Goal: Information Seeking & Learning: Learn about a topic

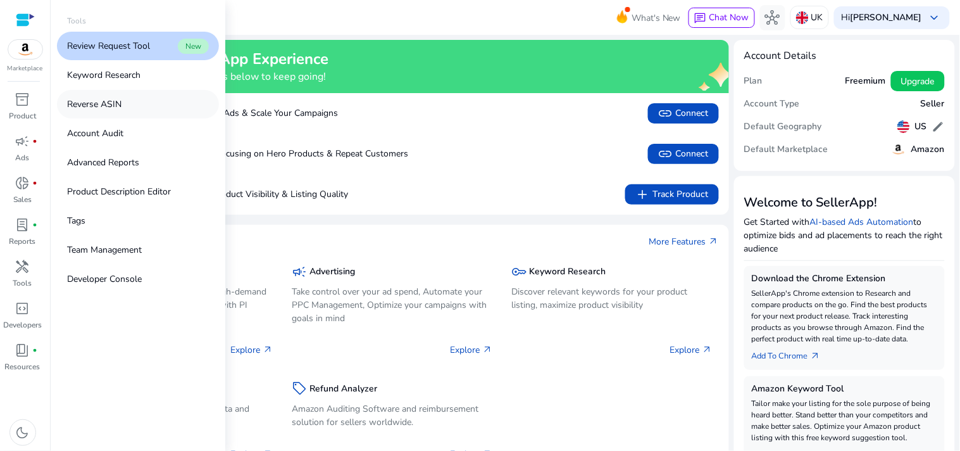
click at [120, 100] on p "Reverse ASIN" at bounding box center [94, 103] width 54 height 13
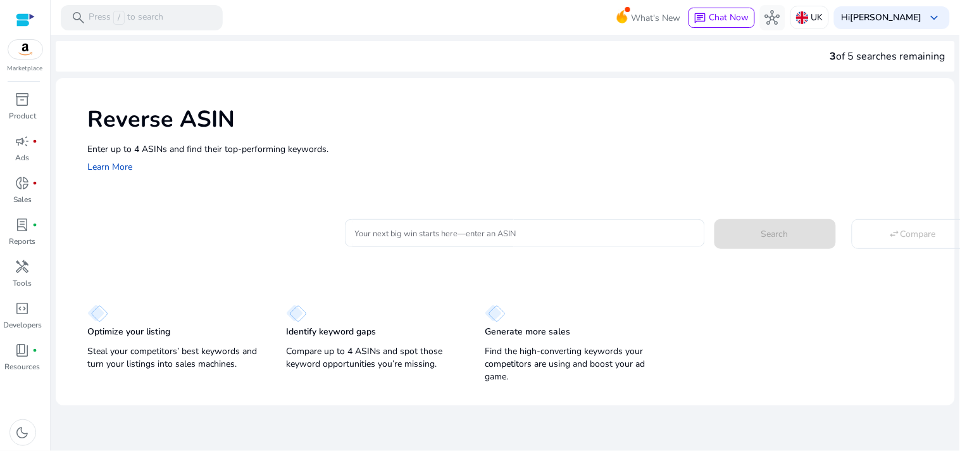
click at [23, 23] on div at bounding box center [25, 20] width 19 height 15
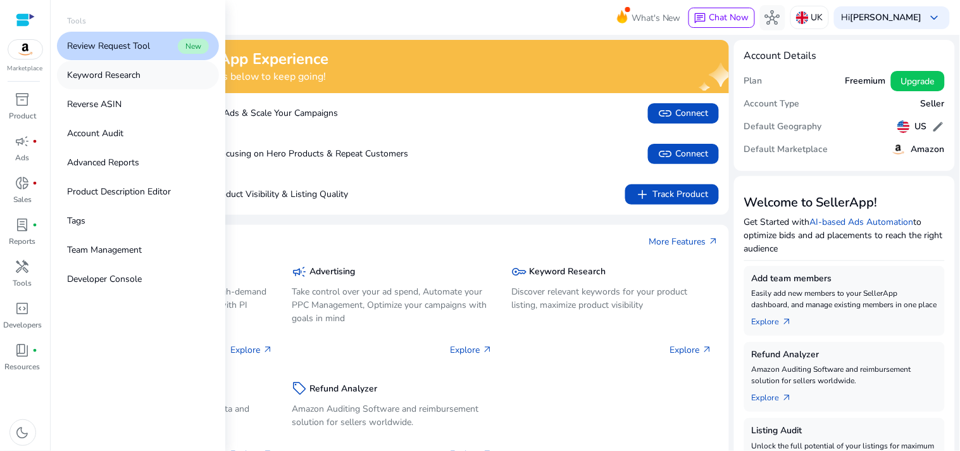
click at [127, 77] on p "Keyword Research" at bounding box center [103, 74] width 73 height 13
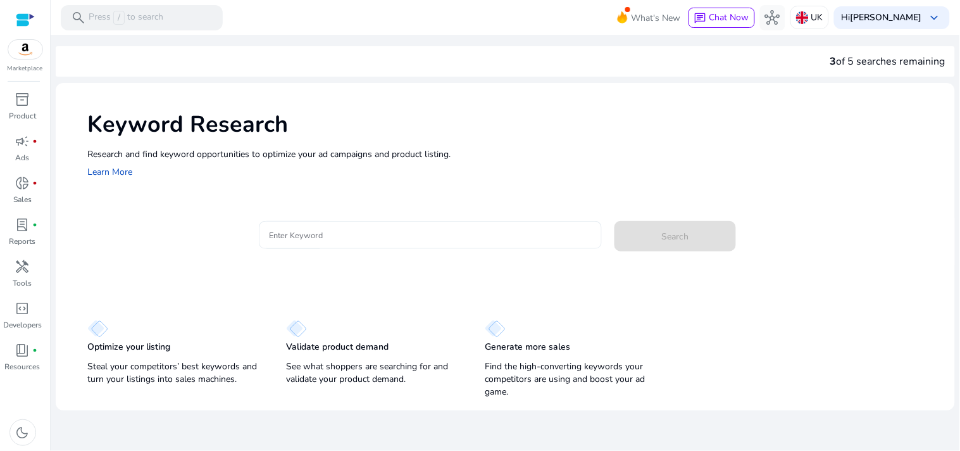
click at [382, 241] on input "Enter Keyword" at bounding box center [430, 235] width 323 height 14
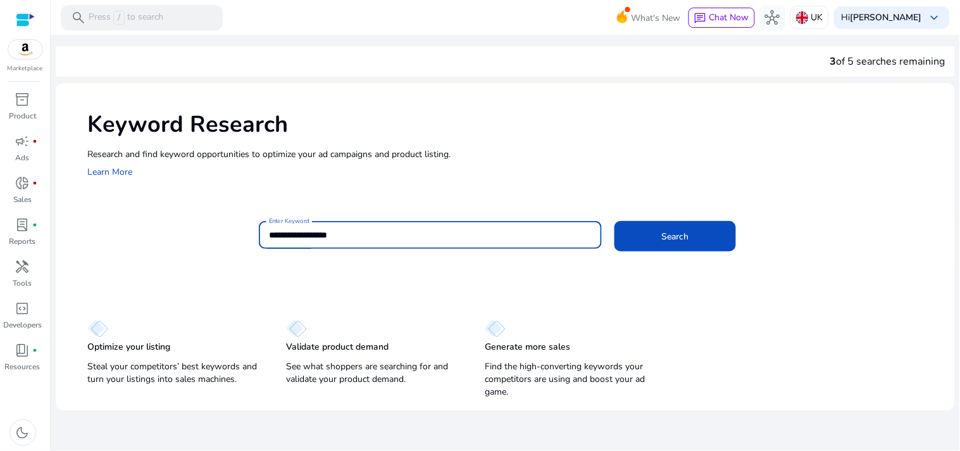
type input "**********"
click at [614, 221] on button "Search" at bounding box center [674, 236] width 121 height 30
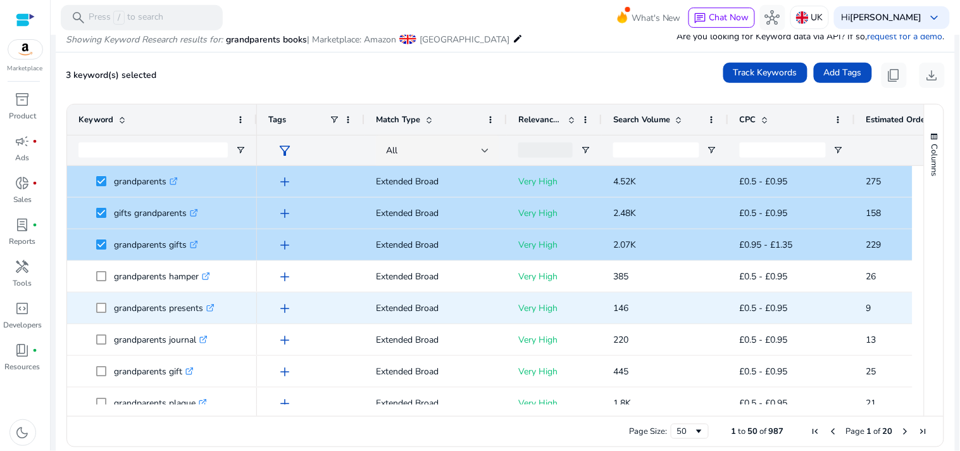
click at [98, 301] on span at bounding box center [105, 308] width 18 height 26
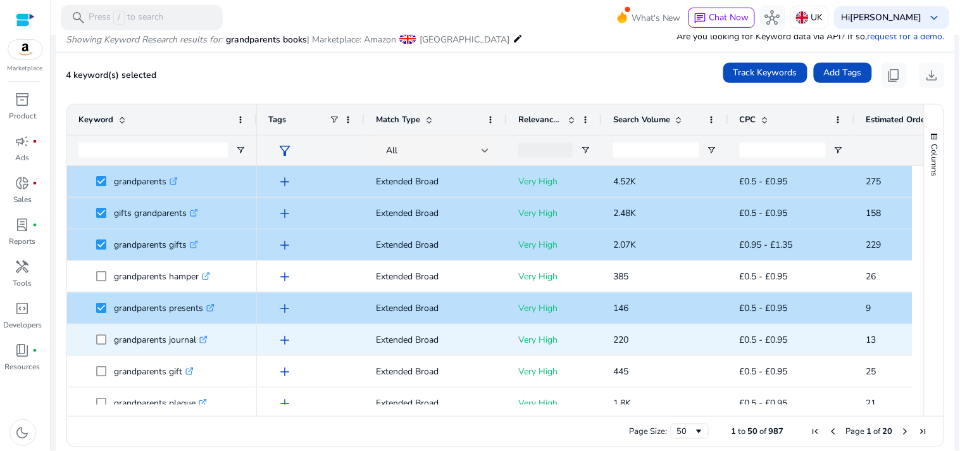
click at [106, 339] on span at bounding box center [105, 339] width 18 height 26
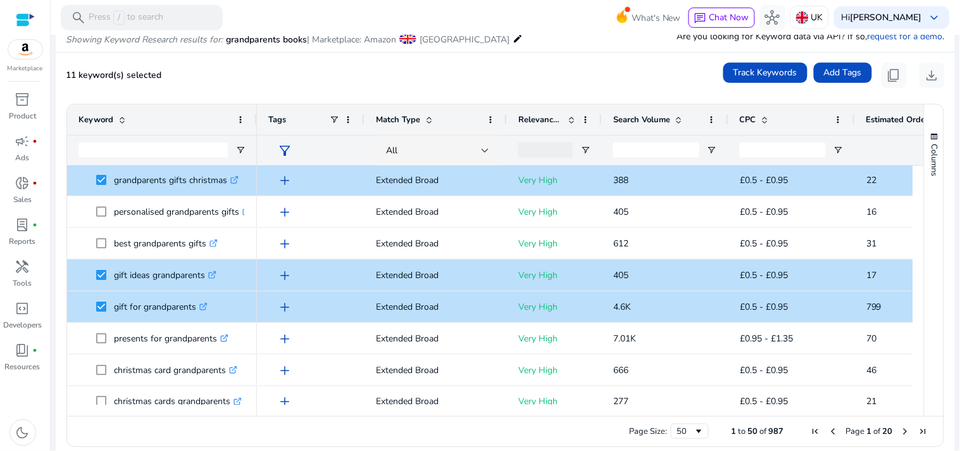
click at [254, 106] on div at bounding box center [256, 119] width 5 height 30
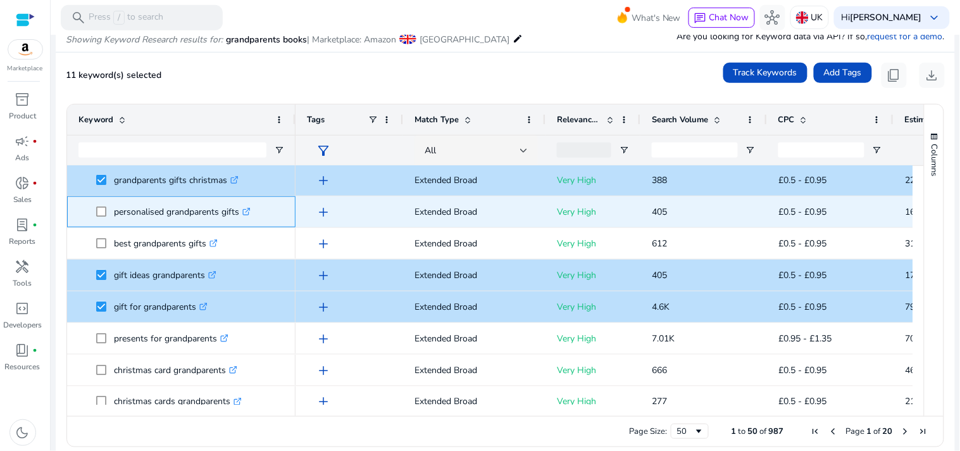
click at [247, 208] on icon ".st0{fill:#2c8af8}" at bounding box center [246, 212] width 8 height 8
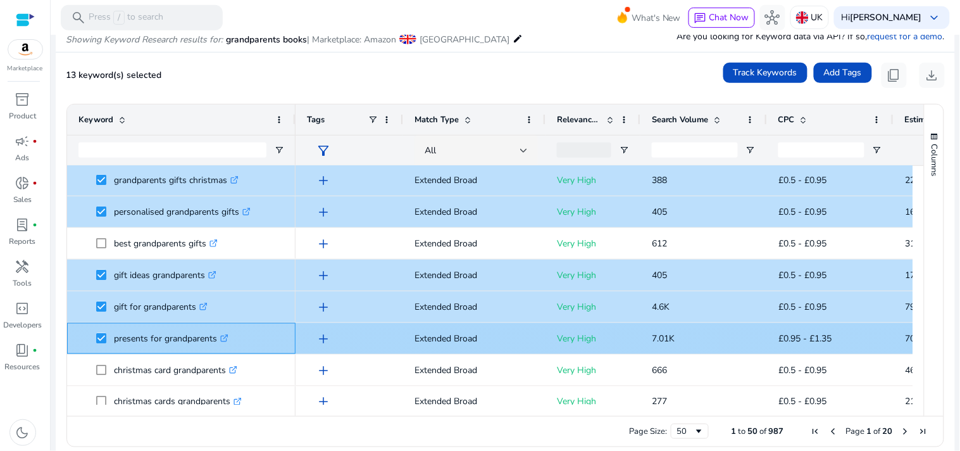
click at [226, 332] on link ".st0{fill:#2c8af8}" at bounding box center [222, 338] width 11 height 12
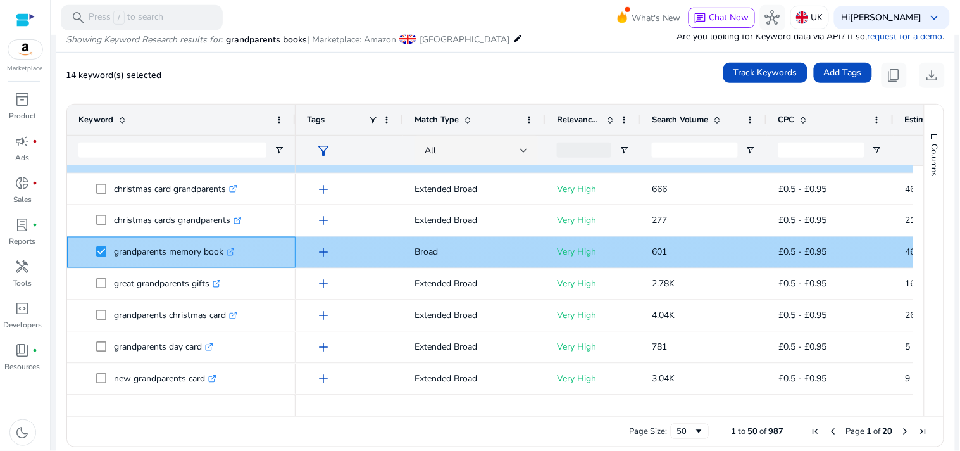
click at [229, 249] on icon ".st0{fill:#2c8af8}" at bounding box center [231, 252] width 8 height 8
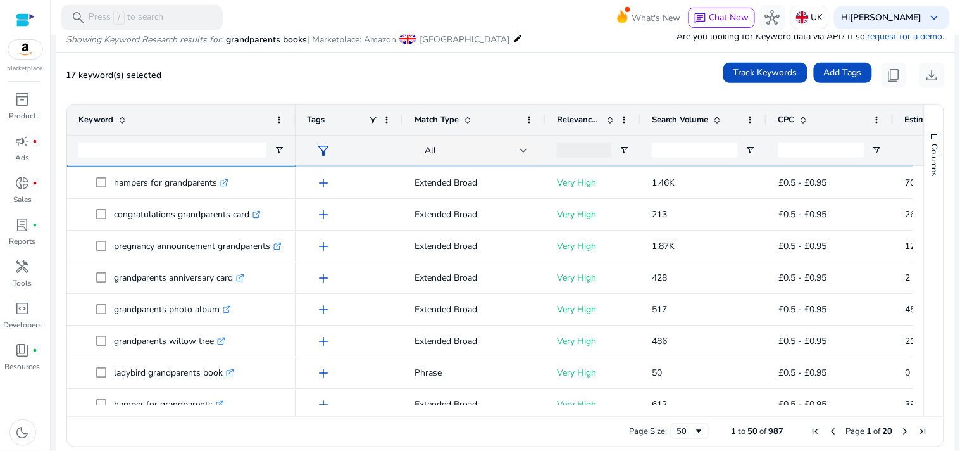
scroll to position [921, 0]
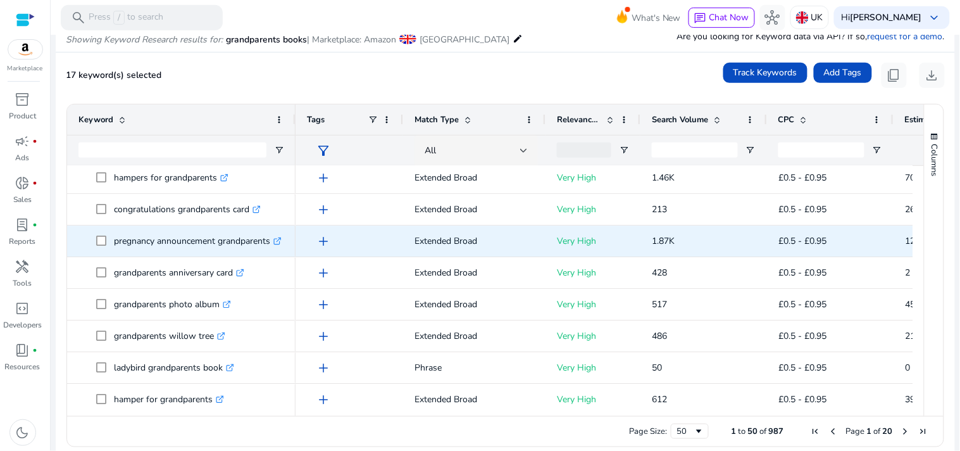
click at [278, 243] on icon at bounding box center [277, 242] width 6 height 6
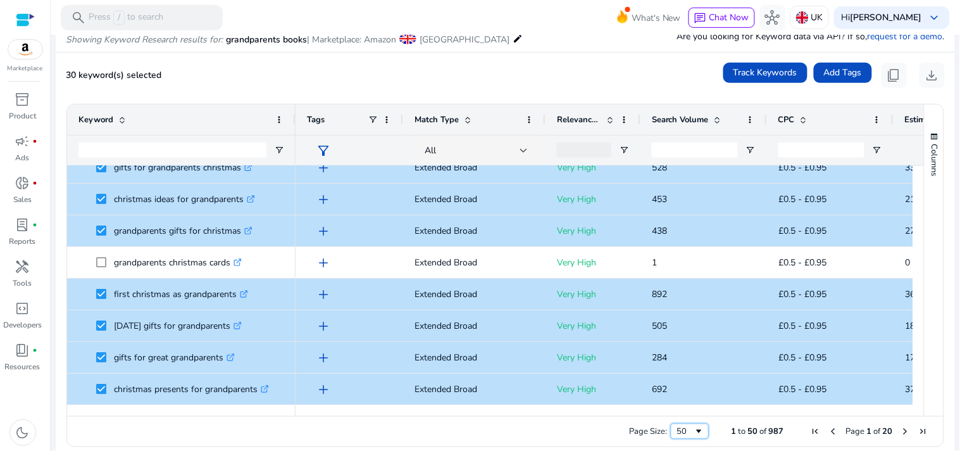
click at [687, 433] on div "50" at bounding box center [685, 430] width 17 height 11
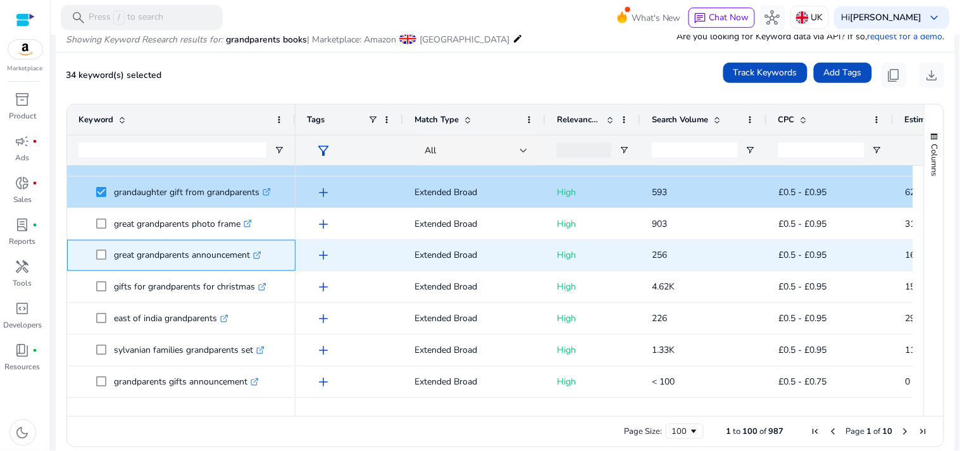
click at [95, 254] on span "great grandparents announcement .st0{fill:#2c8af8}" at bounding box center [181, 255] width 206 height 26
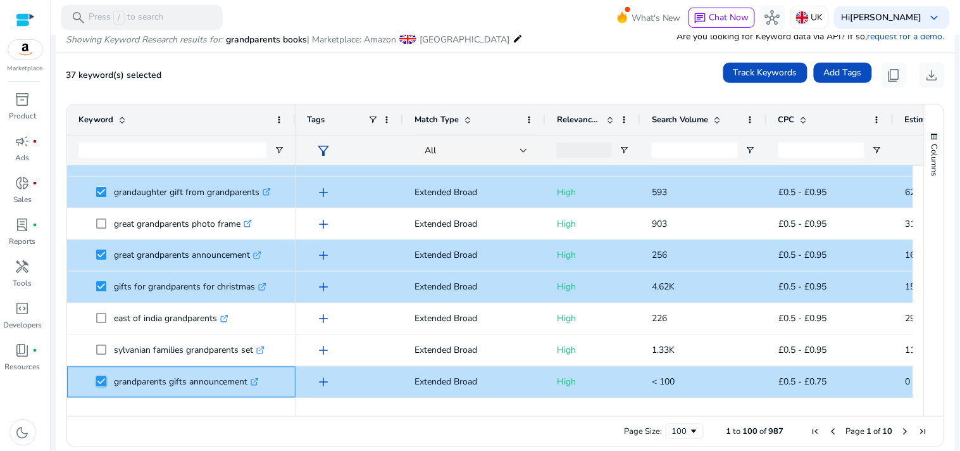
scroll to position [0, 17]
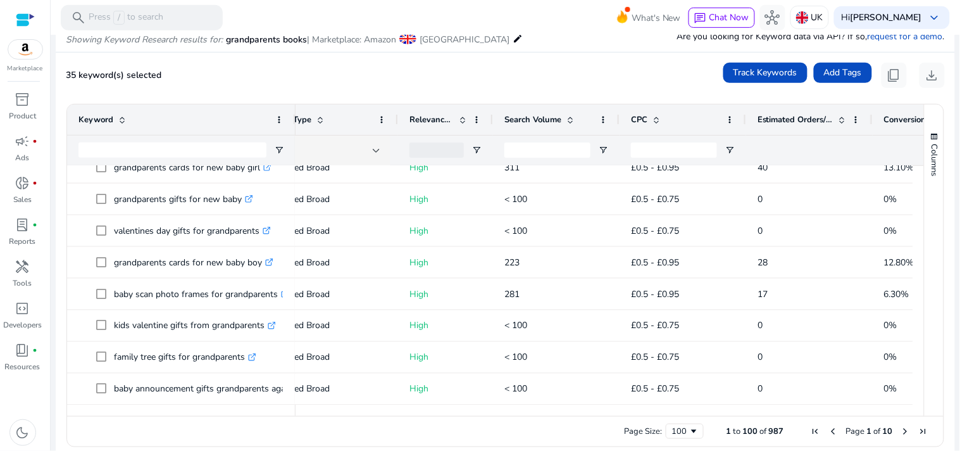
click at [901, 433] on span "Next Page" at bounding box center [905, 431] width 10 height 10
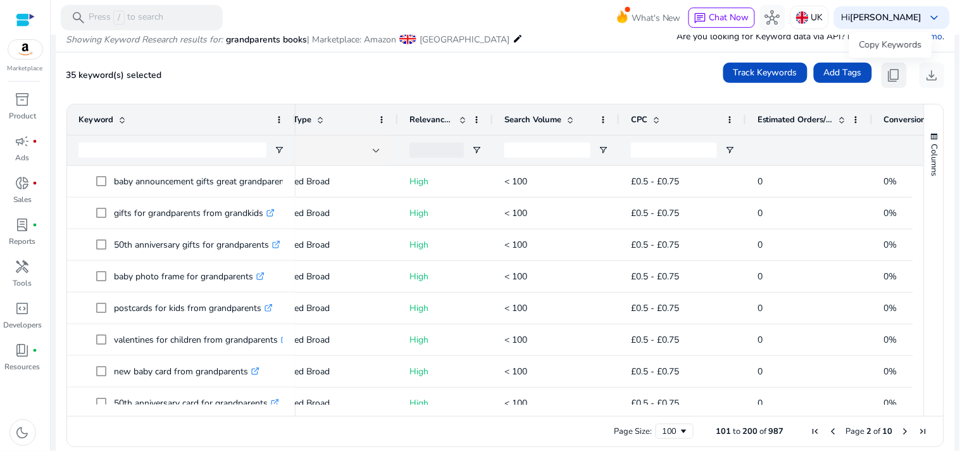
click at [886, 73] on span "content_copy" at bounding box center [893, 75] width 15 height 15
